Goal: Use online tool/utility: Utilize a website feature to perform a specific function

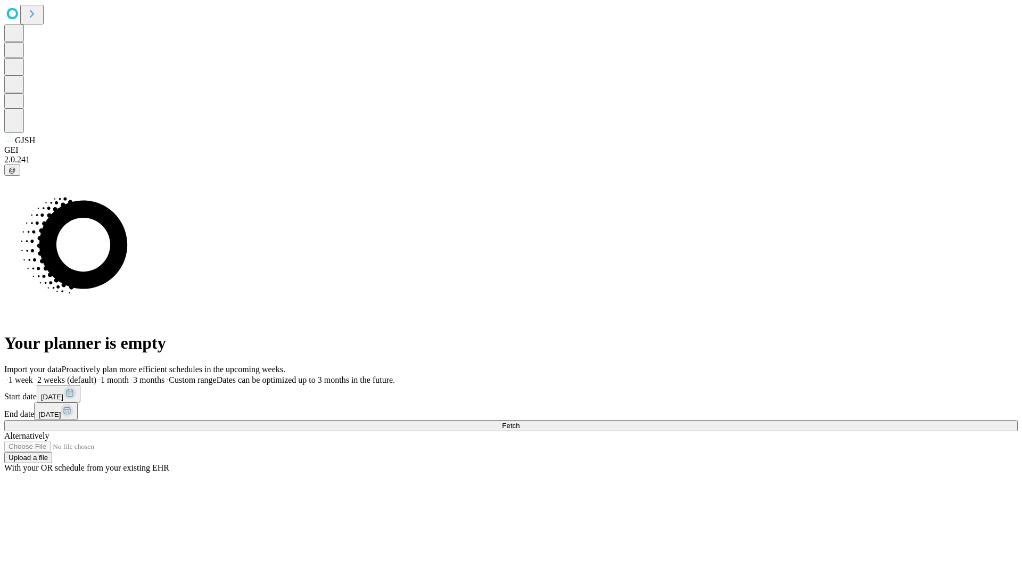
click at [129, 375] on label "1 month" at bounding box center [112, 379] width 32 height 9
click at [520, 422] on span "Fetch" at bounding box center [511, 426] width 18 height 8
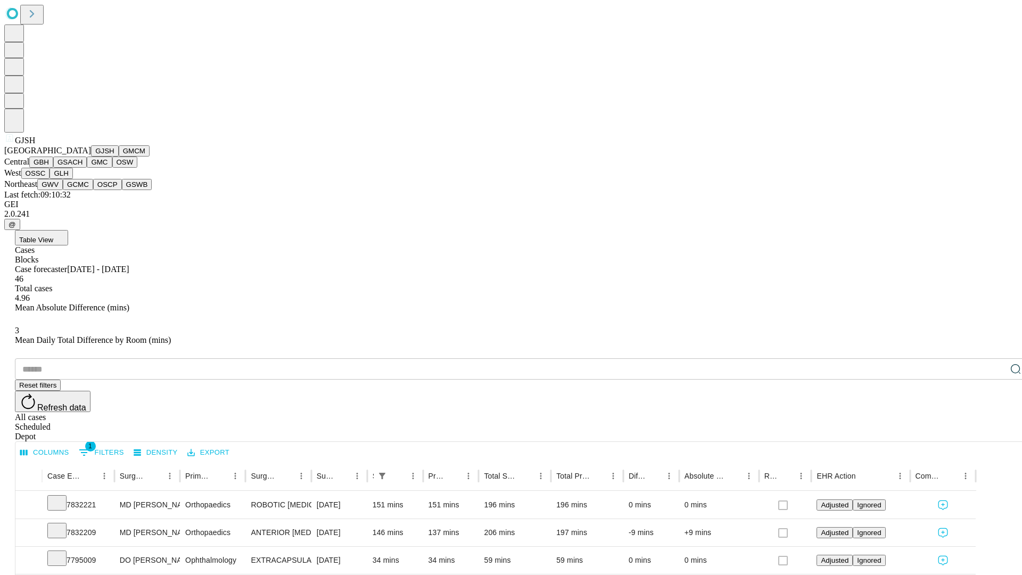
click at [119, 157] on button "GMCM" at bounding box center [134, 150] width 31 height 11
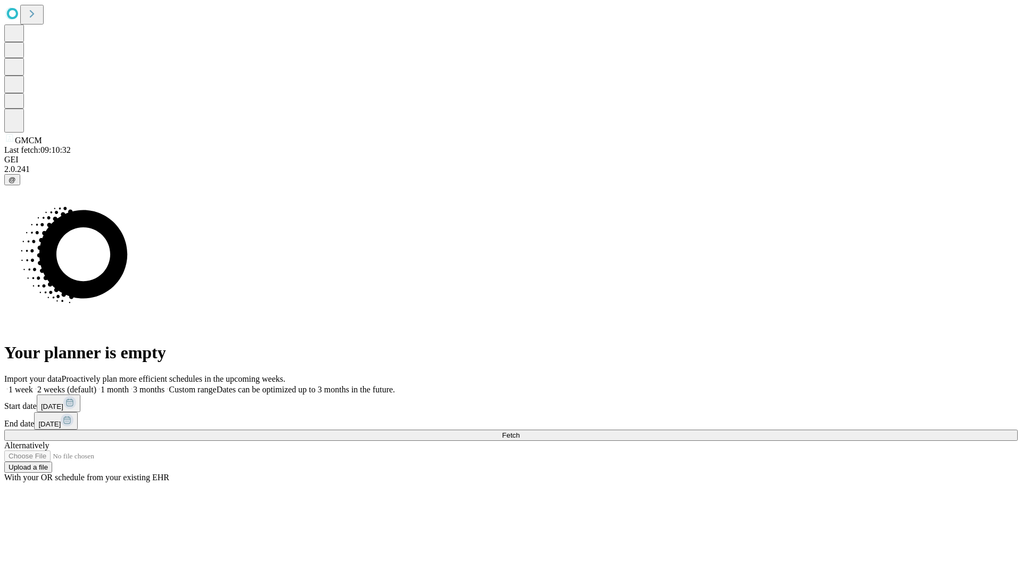
click at [520, 431] on span "Fetch" at bounding box center [511, 435] width 18 height 8
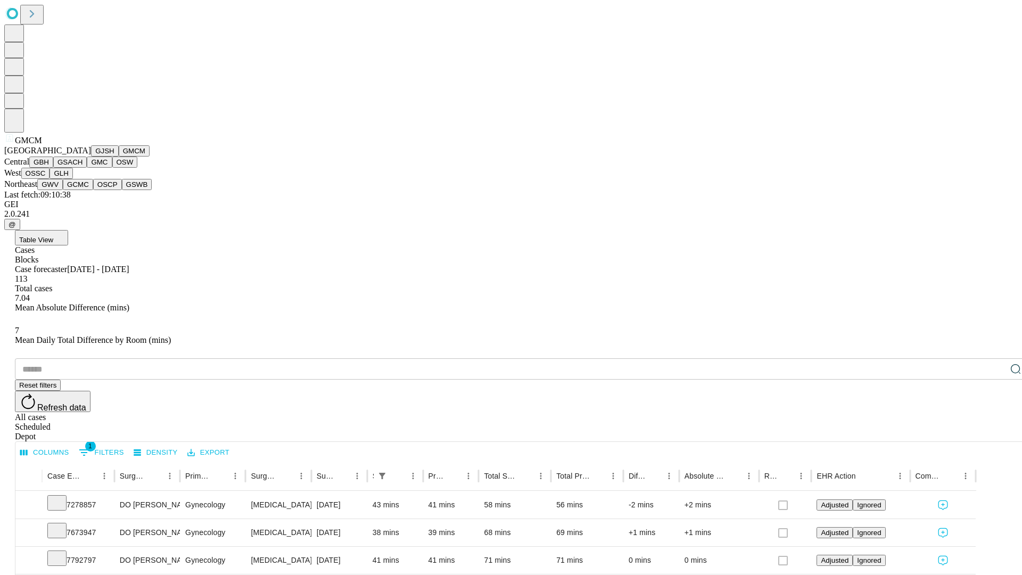
click at [53, 168] on button "GBH" at bounding box center [41, 162] width 24 height 11
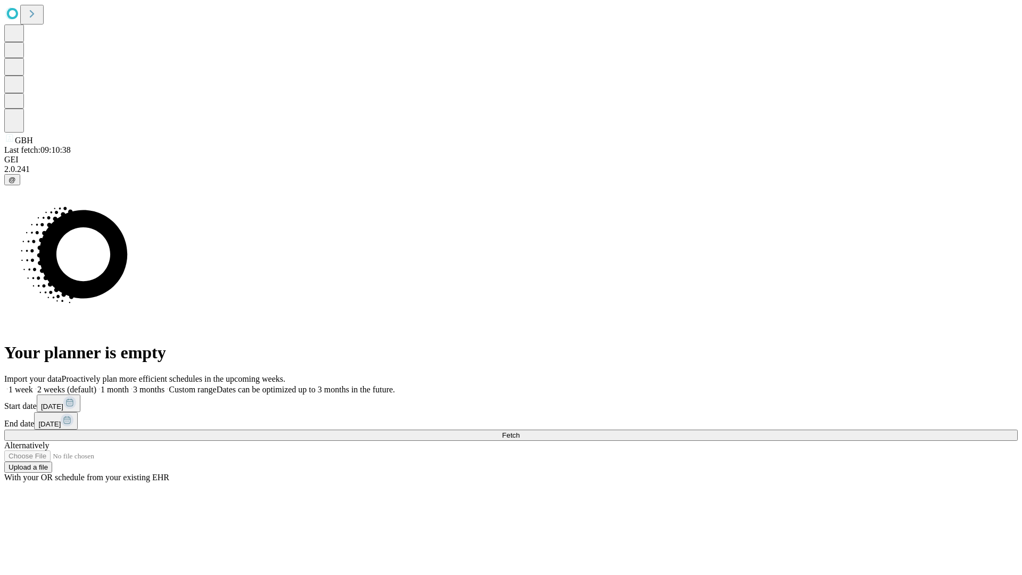
click at [520, 431] on span "Fetch" at bounding box center [511, 435] width 18 height 8
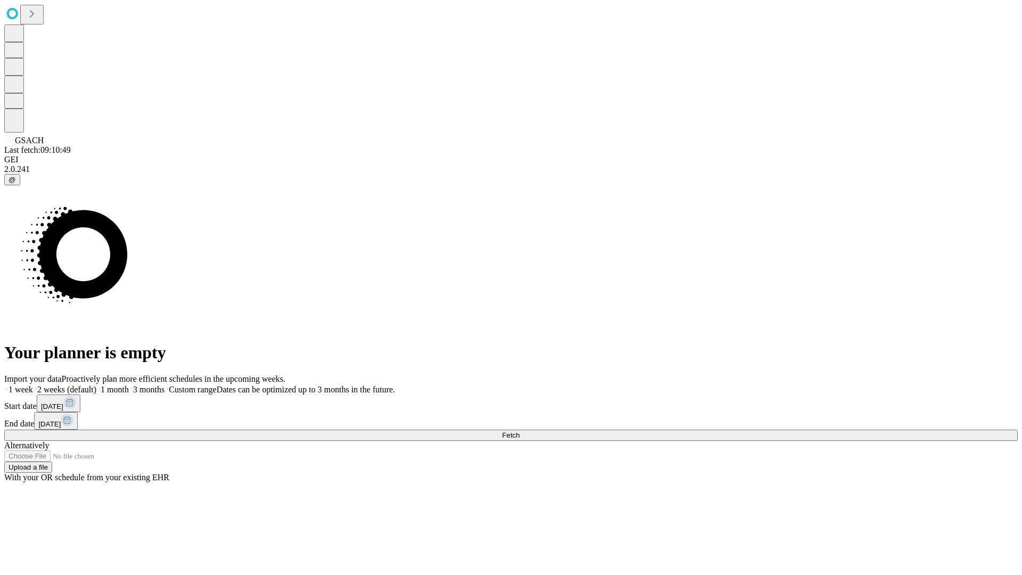
click at [520, 431] on span "Fetch" at bounding box center [511, 435] width 18 height 8
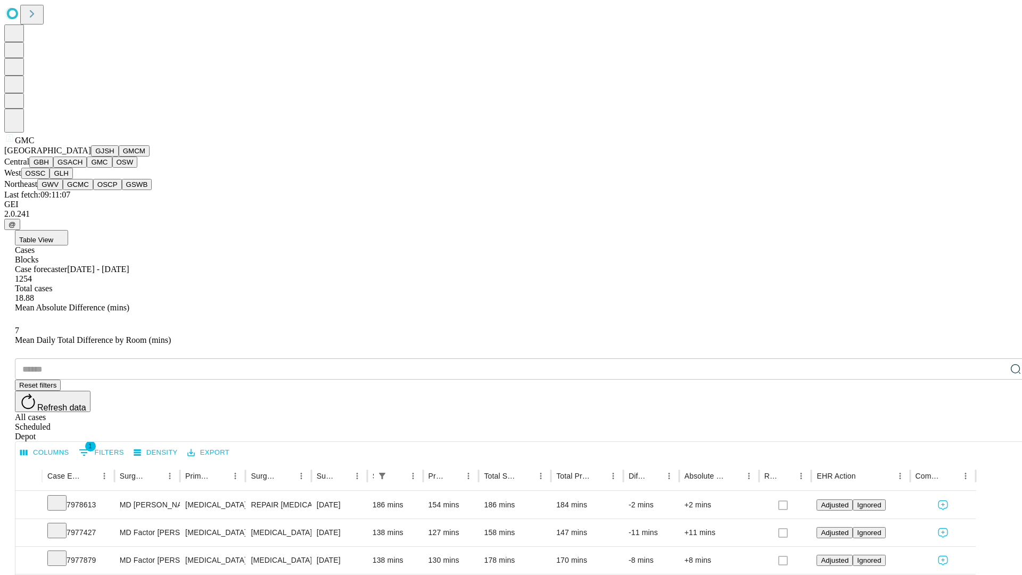
click at [112, 168] on button "OSW" at bounding box center [125, 162] width 26 height 11
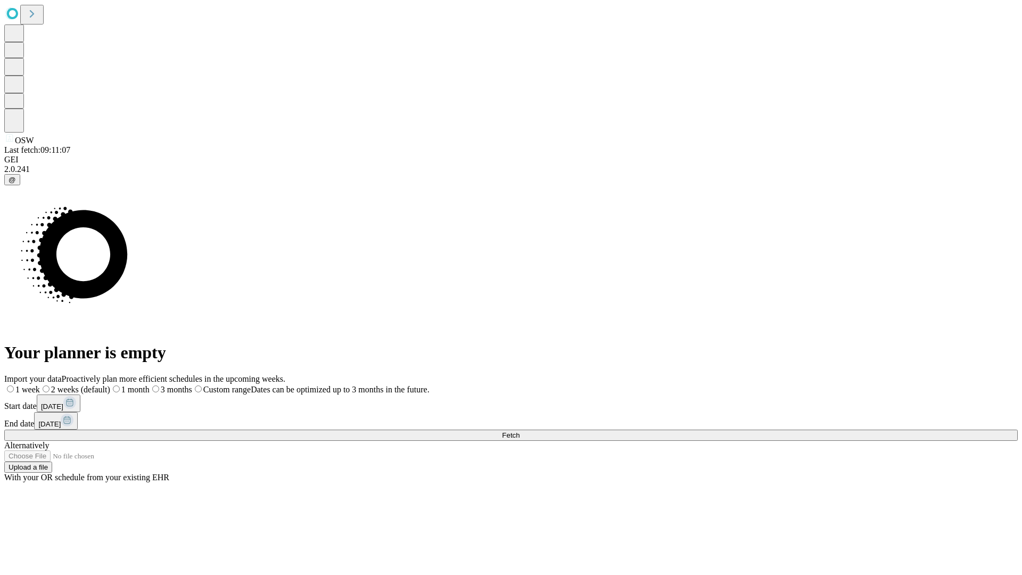
click at [150, 385] on label "1 month" at bounding box center [129, 389] width 39 height 9
click at [520, 431] on span "Fetch" at bounding box center [511, 435] width 18 height 8
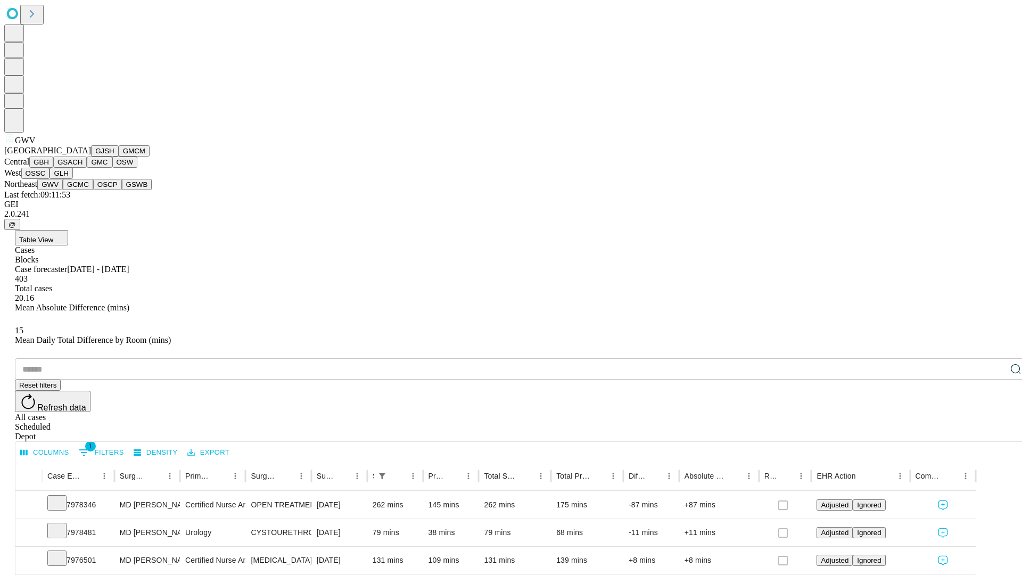
click at [83, 190] on button "GCMC" at bounding box center [78, 184] width 30 height 11
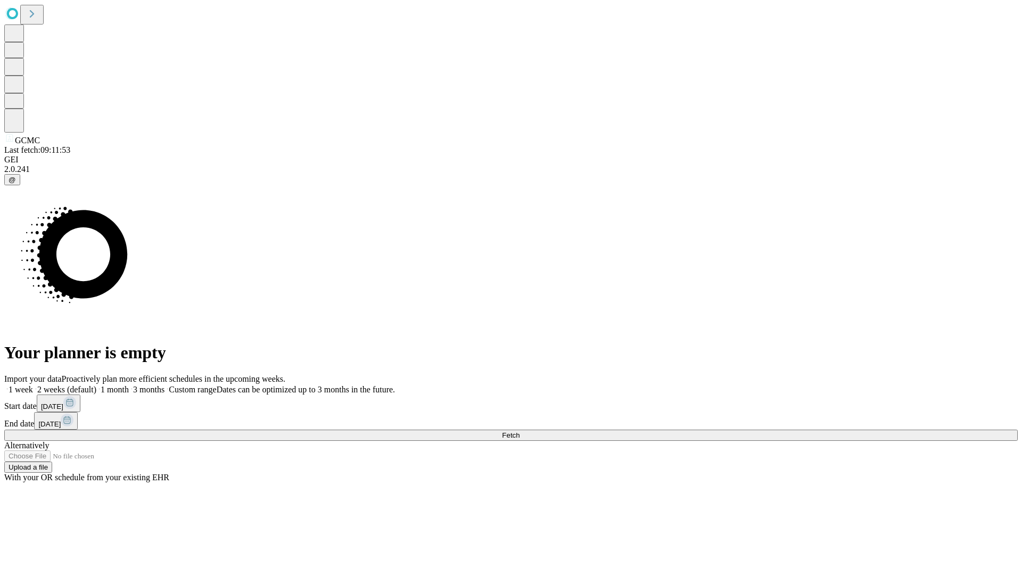
click at [520, 431] on span "Fetch" at bounding box center [511, 435] width 18 height 8
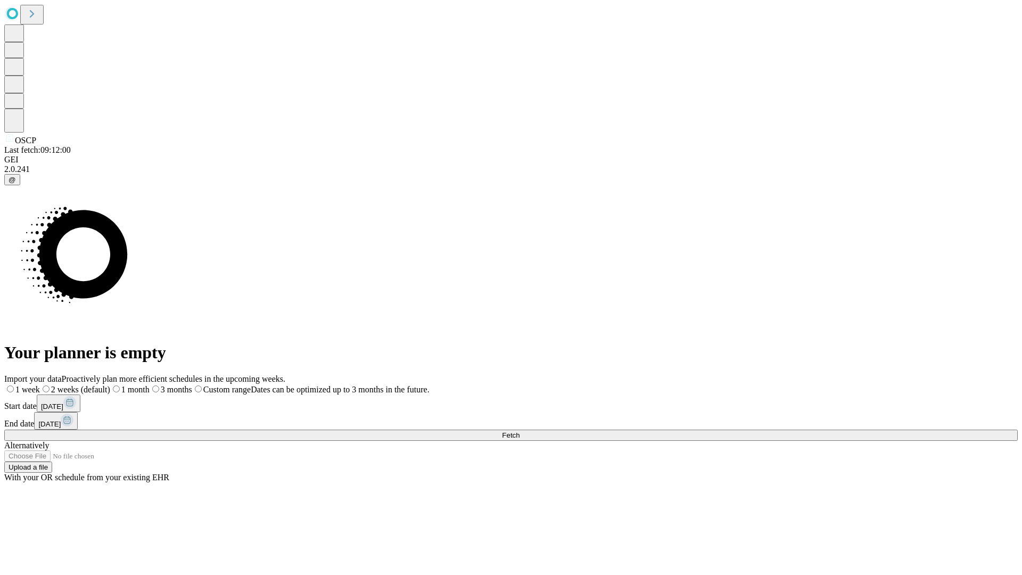
click at [150, 385] on label "1 month" at bounding box center [129, 389] width 39 height 9
click at [520, 431] on span "Fetch" at bounding box center [511, 435] width 18 height 8
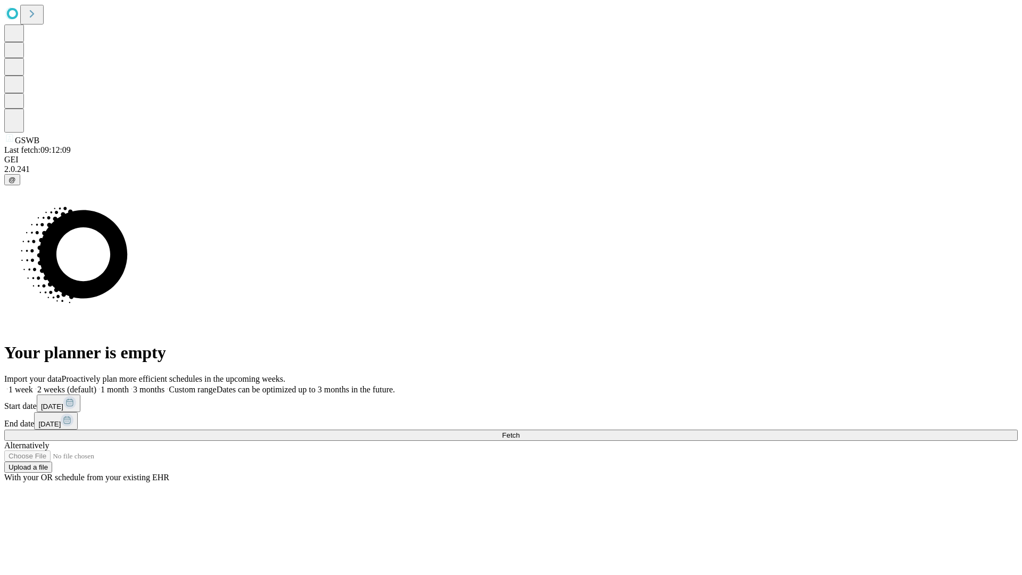
click at [129, 385] on label "1 month" at bounding box center [112, 389] width 32 height 9
click at [520, 431] on span "Fetch" at bounding box center [511, 435] width 18 height 8
